Goal: Transaction & Acquisition: Purchase product/service

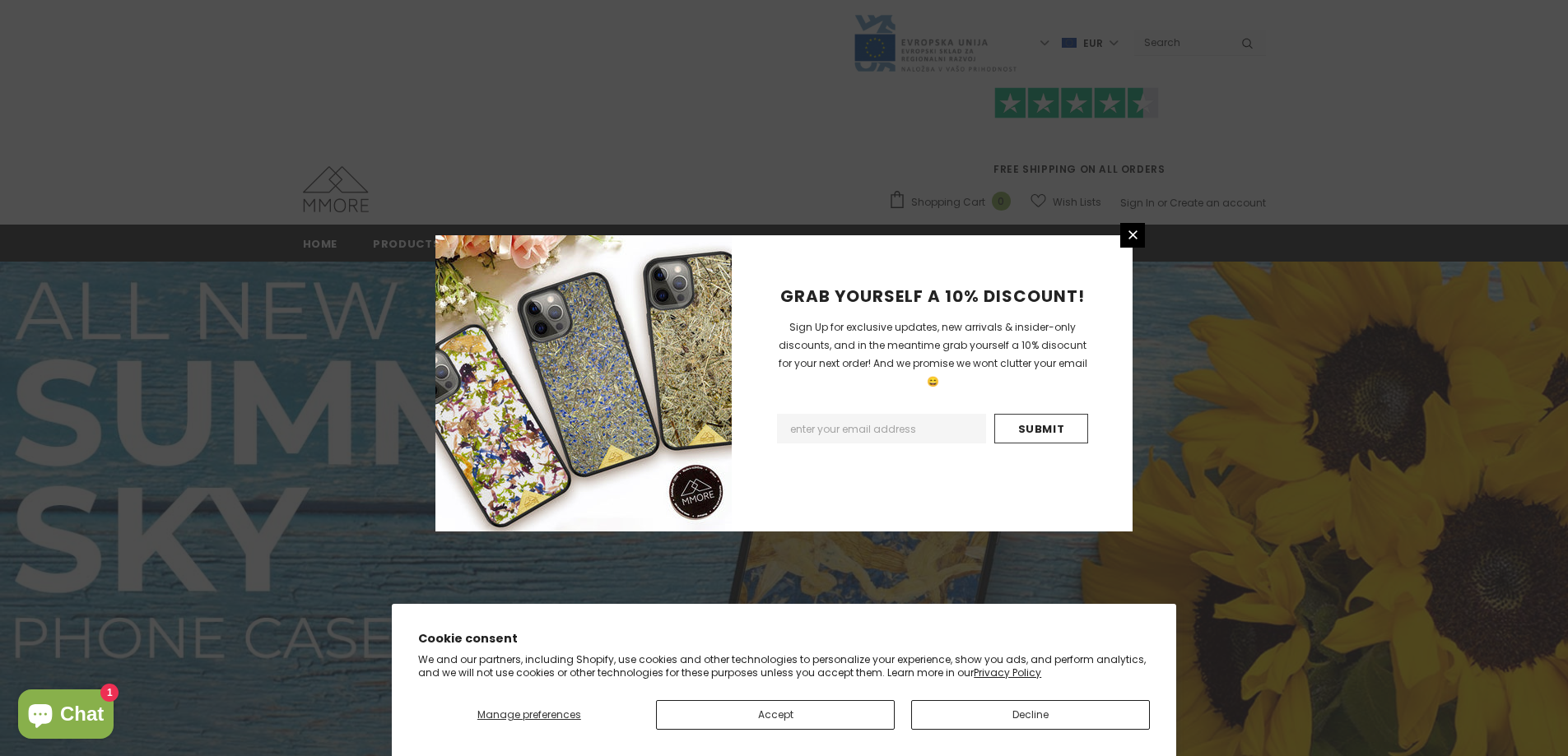
click at [636, 164] on div "GRAB YOURSELF A 10% DISCOUNT! Sign Up for exclusive updates, new arrivals & ins…" at bounding box center [784, 378] width 1568 height 756
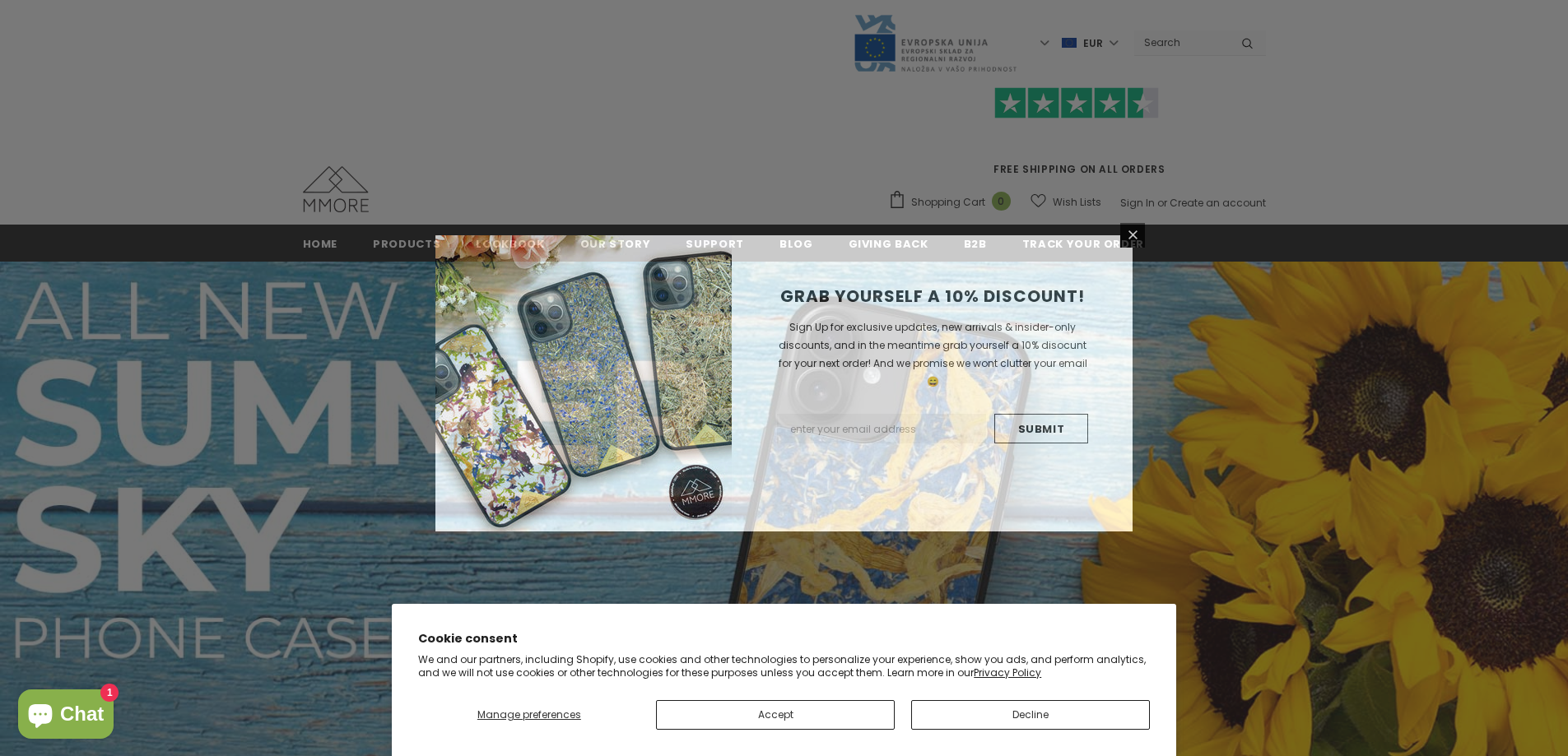
click at [1017, 94] on div "GRAB YOURSELF A 10% DISCOUNT! Sign Up for exclusive updates, new arrivals & ins…" at bounding box center [784, 378] width 1568 height 756
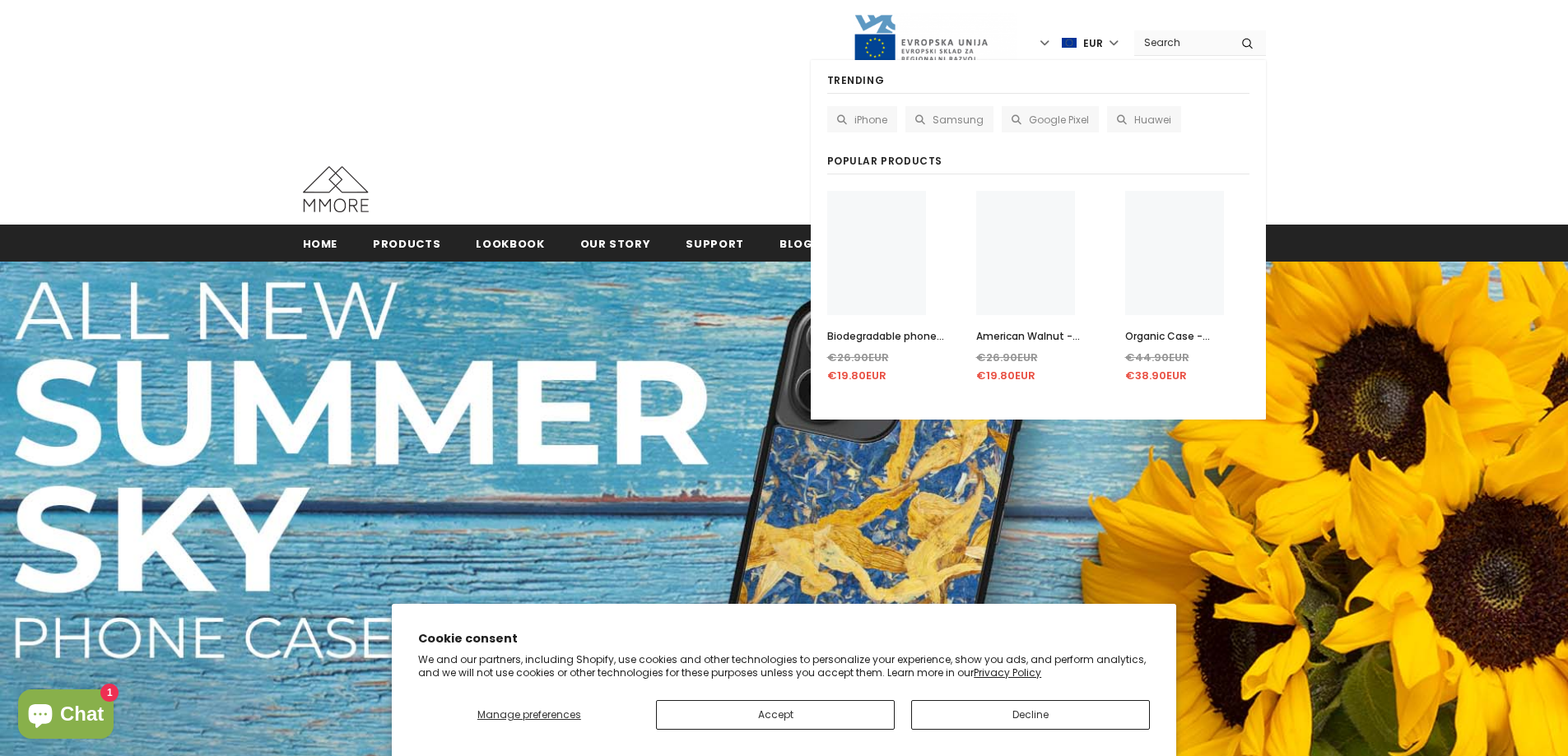
click at [1196, 47] on input "Search Site" at bounding box center [1181, 42] width 95 height 24
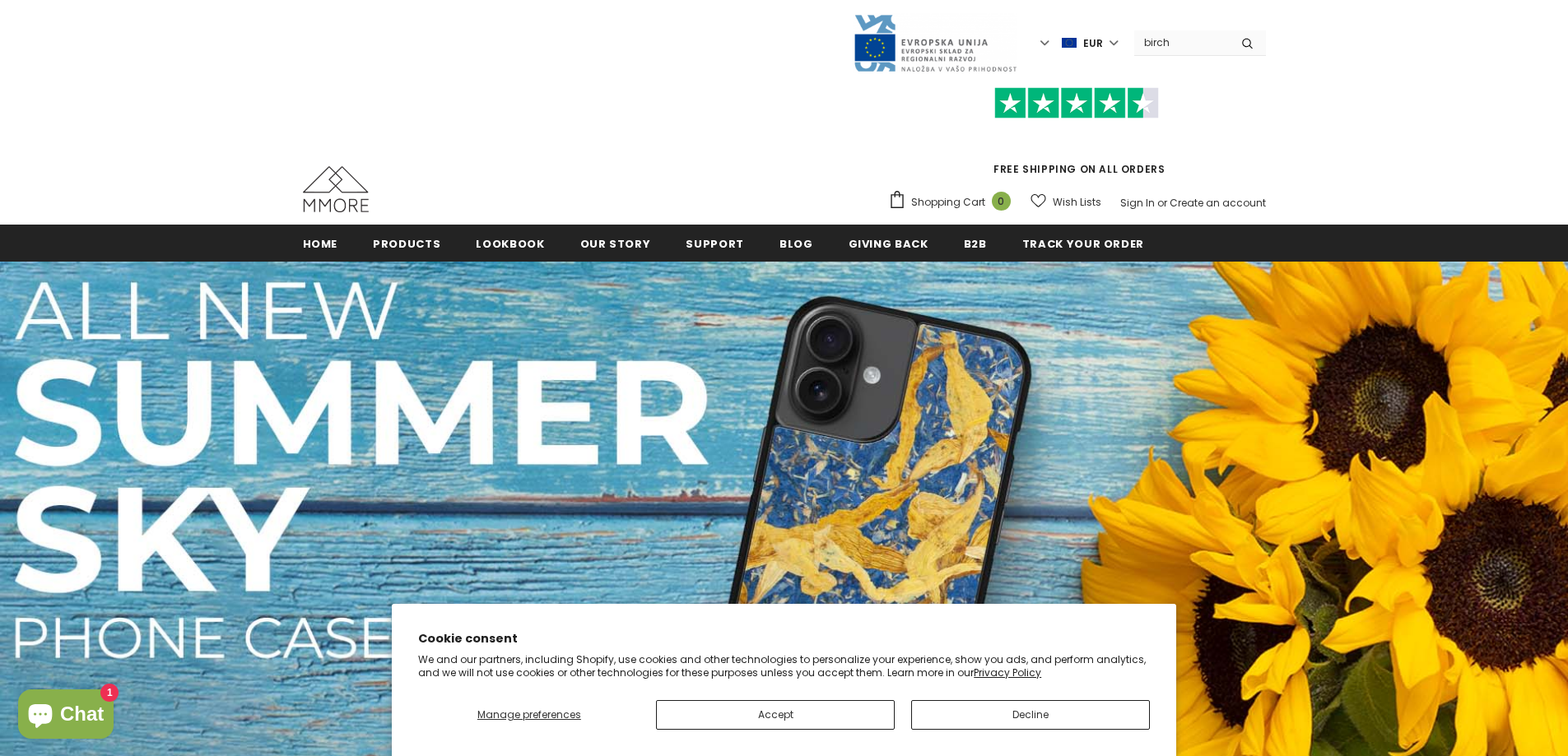
type input "birch"
click at [1229, 31] on button "submit" at bounding box center [1247, 43] width 37 height 25
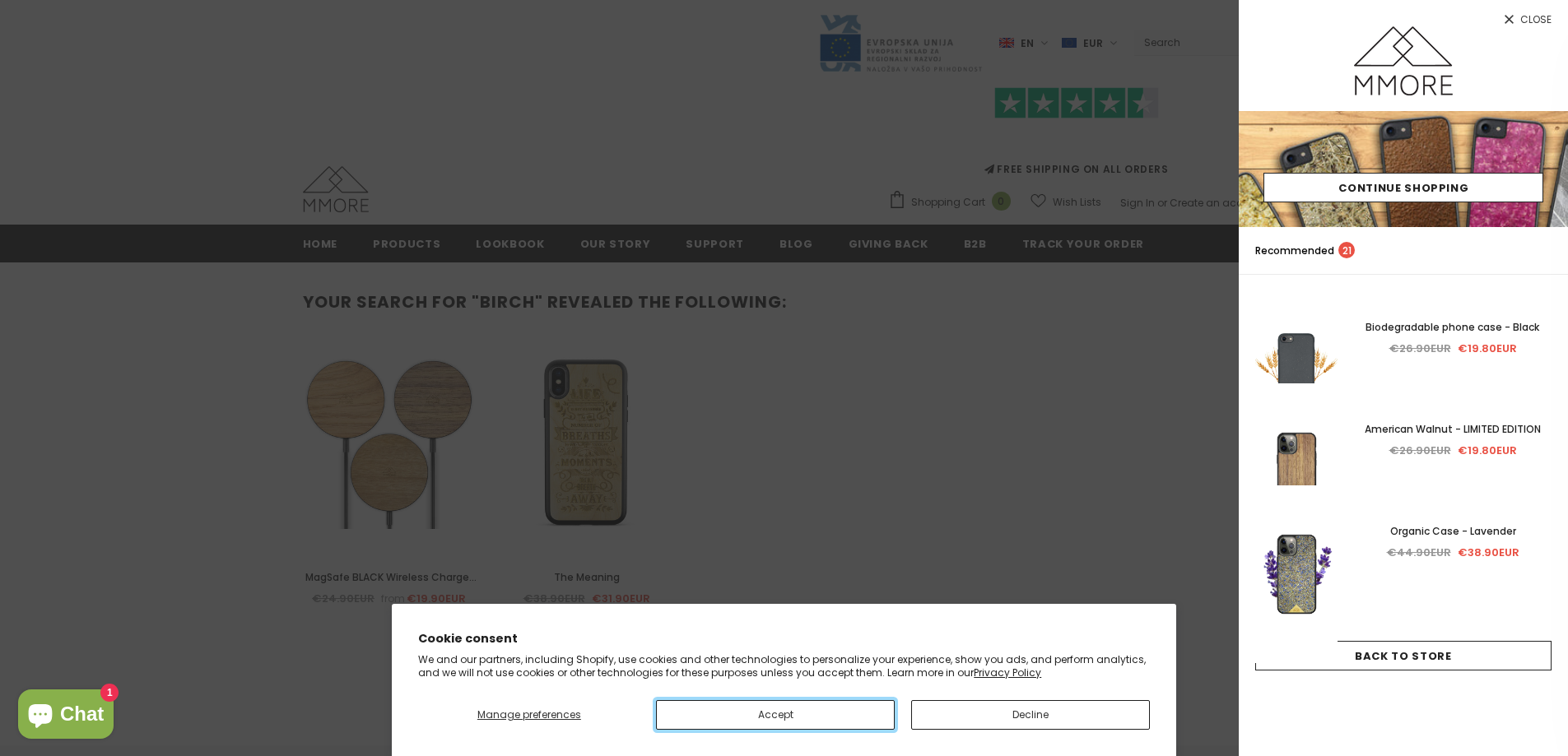
click at [805, 712] on button "Accept" at bounding box center [775, 715] width 239 height 30
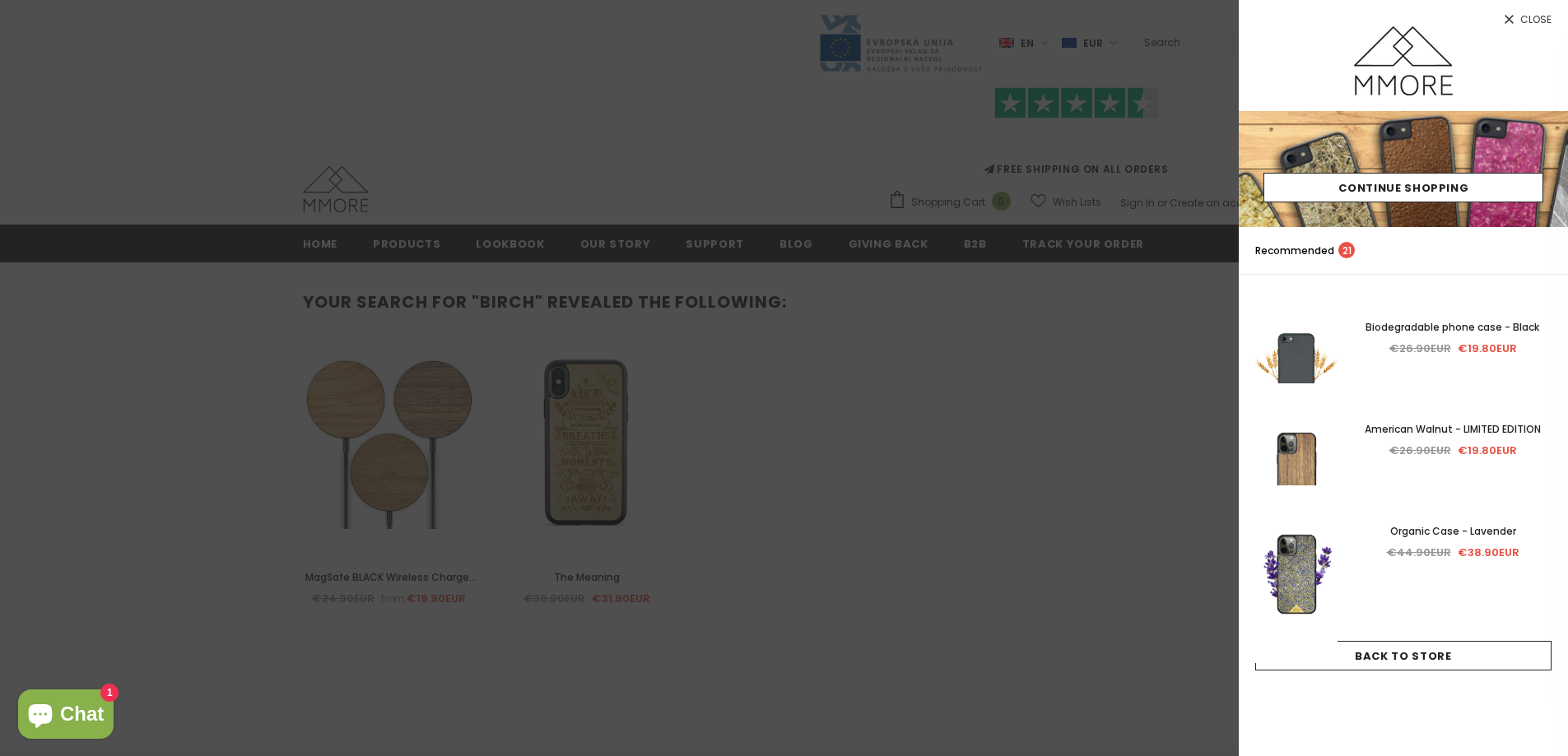
click at [871, 561] on div at bounding box center [784, 378] width 1568 height 756
click at [719, 460] on div at bounding box center [784, 378] width 1568 height 756
drag, startPoint x: 1027, startPoint y: 349, endPoint x: 971, endPoint y: 322, distance: 62.2
click at [1027, 349] on div at bounding box center [784, 378] width 1568 height 756
